Goal: Information Seeking & Learning: Check status

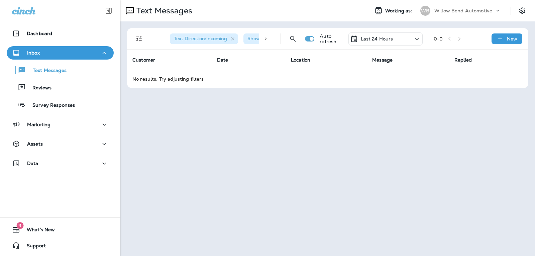
click at [400, 39] on div "Last 24 Hours" at bounding box center [386, 38] width 74 height 13
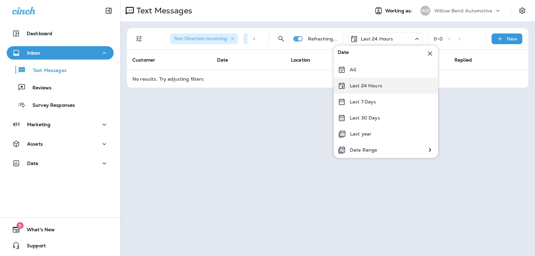
click at [376, 93] on div "Last 24 Hours" at bounding box center [386, 86] width 104 height 16
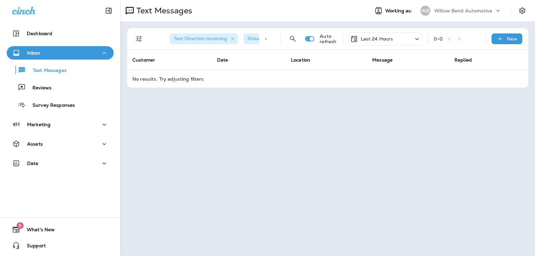
click at [358, 38] on icon at bounding box center [354, 39] width 8 height 8
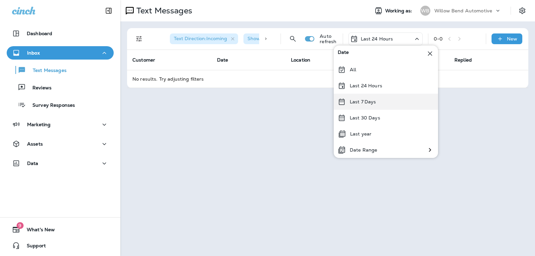
click at [353, 104] on p "Last 7 Days" at bounding box center [363, 101] width 26 height 5
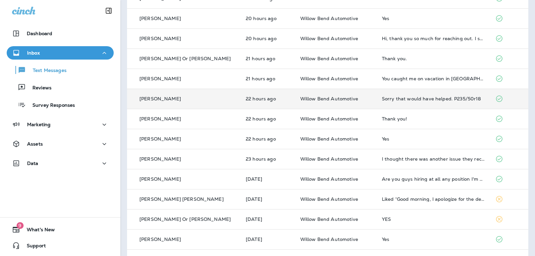
scroll to position [134, 0]
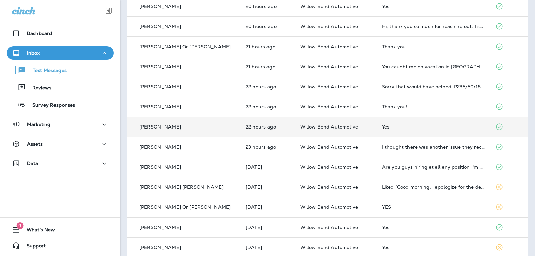
click at [382, 129] on div "Yes" at bounding box center [433, 126] width 103 height 5
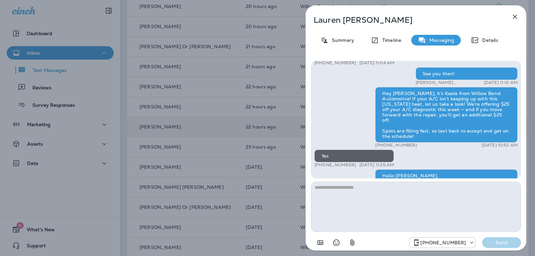
scroll to position [-67, 0]
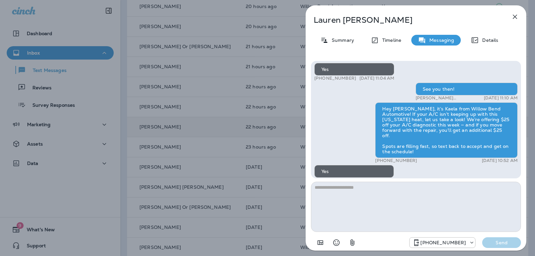
click at [515, 16] on icon "button" at bounding box center [515, 17] width 4 height 4
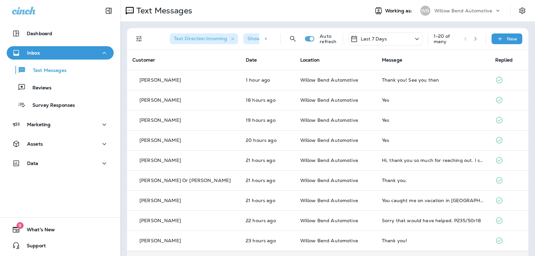
click at [378, 35] on div "Last 7 Days" at bounding box center [368, 39] width 37 height 8
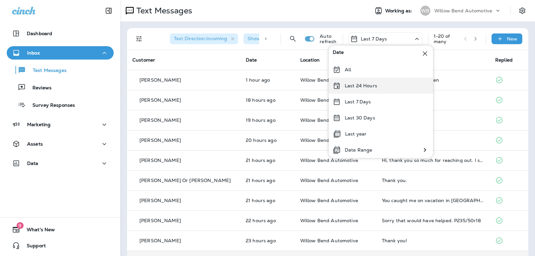
click at [375, 86] on p "Last 24 Hours" at bounding box center [361, 85] width 32 height 5
